Goal: Transaction & Acquisition: Purchase product/service

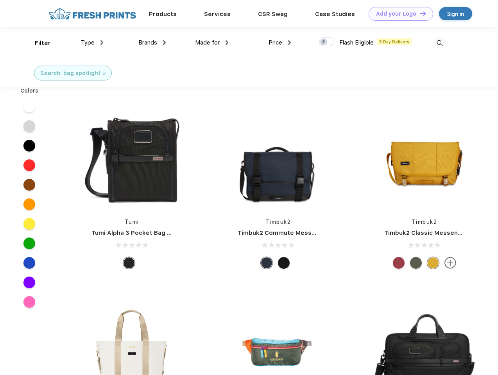
scroll to position [0, 0]
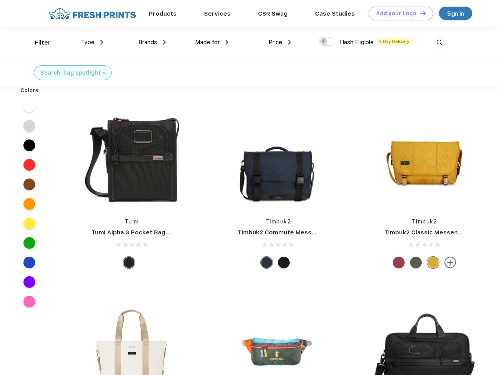
click at [398, 13] on link "Add your Logo Design Tool" at bounding box center [401, 14] width 65 height 14
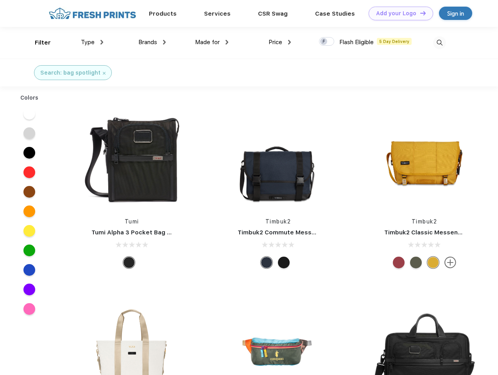
click at [0, 0] on div "Design Tool" at bounding box center [0, 0] width 0 height 0
click at [420, 13] on link "Add your Logo Design Tool" at bounding box center [401, 14] width 65 height 14
click at [38, 43] on div "Filter" at bounding box center [43, 42] width 16 height 9
click at [92, 42] on span "Type" at bounding box center [88, 42] width 14 height 7
click at [152, 42] on span "Brands" at bounding box center [147, 42] width 19 height 7
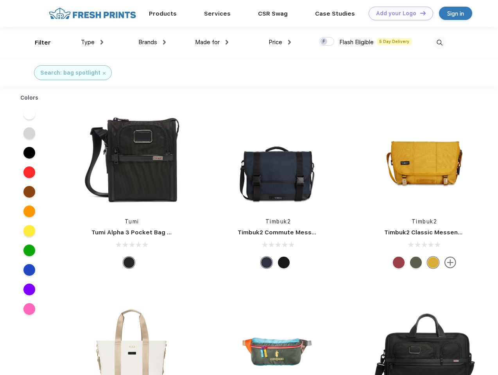
click at [212, 42] on span "Made for" at bounding box center [207, 42] width 25 height 7
click at [280, 42] on span "Price" at bounding box center [276, 42] width 14 height 7
click at [327, 42] on div at bounding box center [326, 41] width 15 height 9
click at [324, 42] on input "checkbox" at bounding box center [321, 39] width 5 height 5
click at [439, 43] on img at bounding box center [439, 42] width 13 height 13
